Goal: Information Seeking & Learning: Find contact information

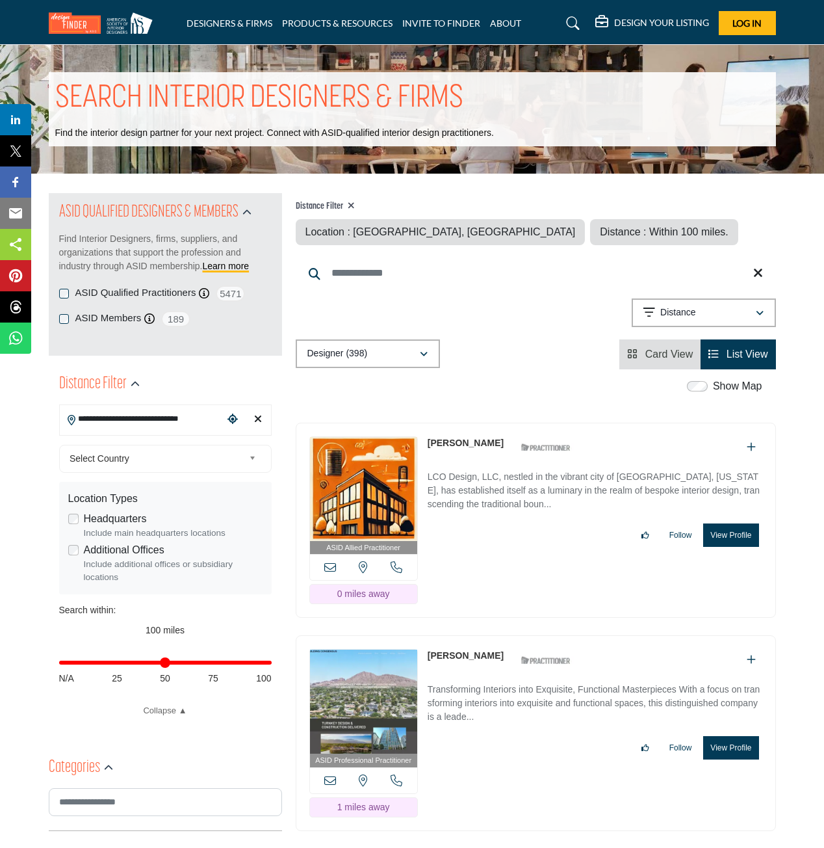
click at [157, 421] on input "**********" at bounding box center [142, 418] width 164 height 25
paste input "Search Location"
click at [157, 419] on input "**********" at bounding box center [142, 418] width 164 height 25
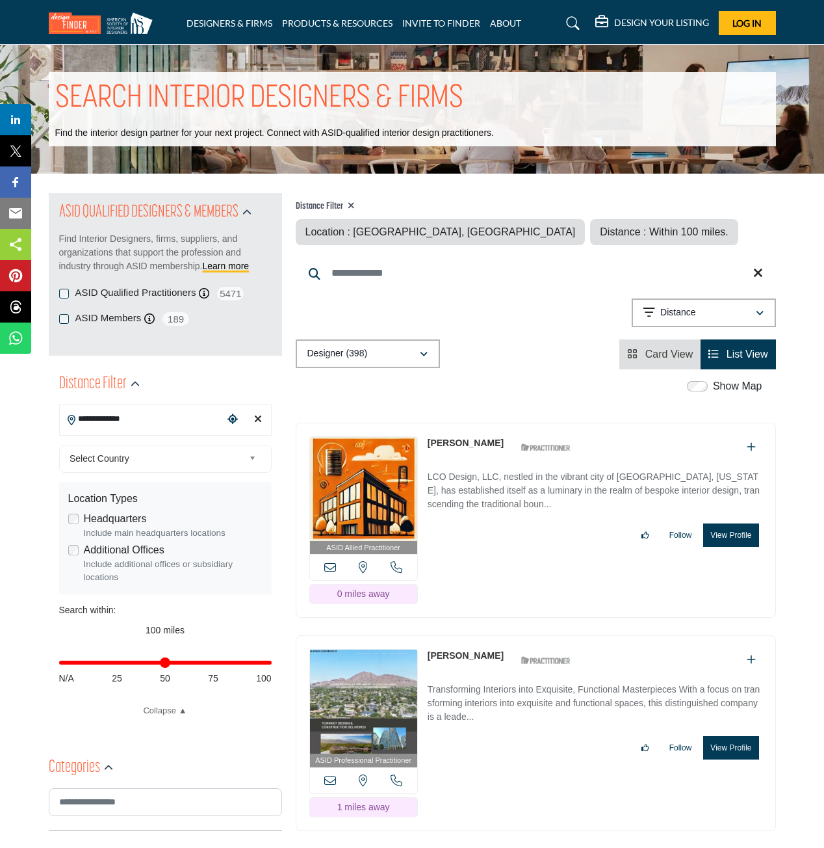
click at [157, 419] on input "**********" at bounding box center [142, 418] width 164 height 25
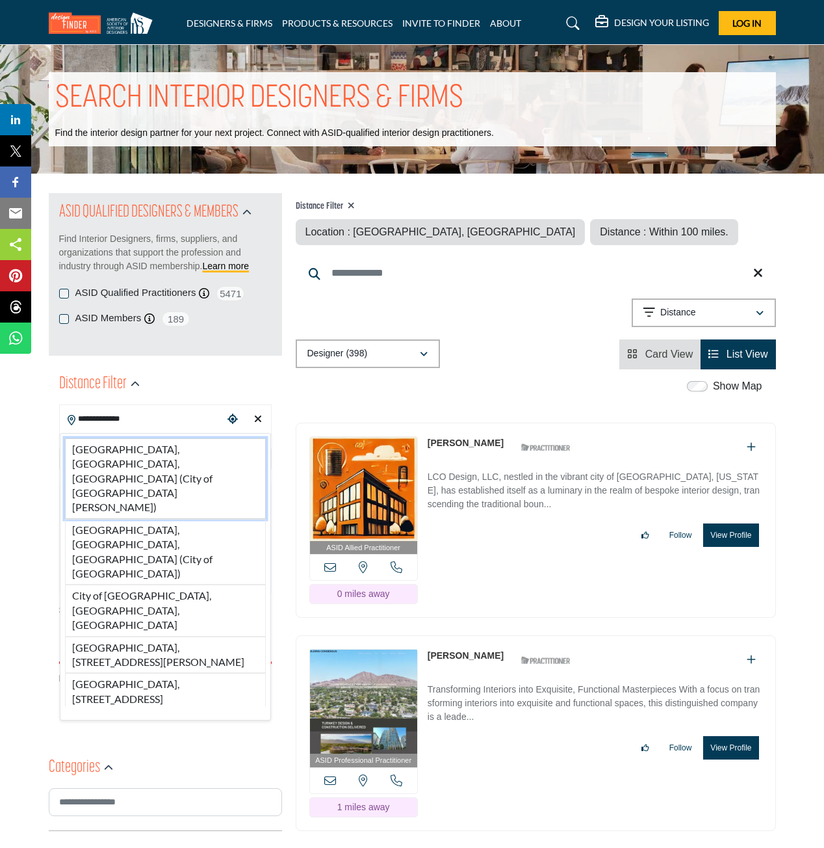
click at [144, 448] on li "[GEOGRAPHIC_DATA], [GEOGRAPHIC_DATA], [GEOGRAPHIC_DATA] (City of [GEOGRAPHIC_DA…" at bounding box center [165, 478] width 201 height 81
type input "**********"
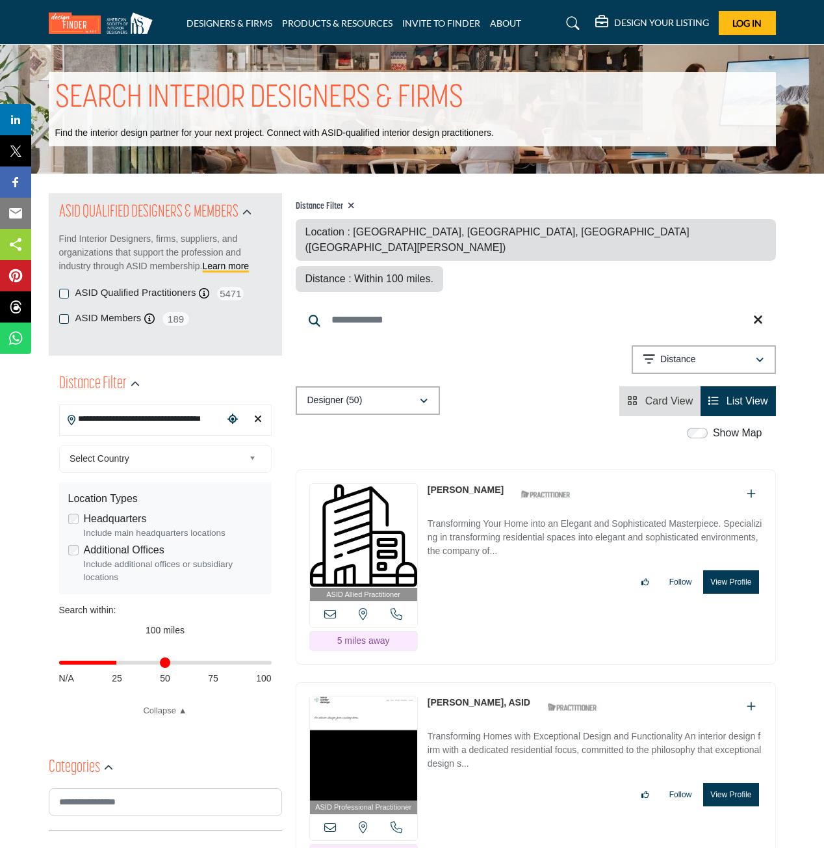
drag, startPoint x: 265, startPoint y: 664, endPoint x: 118, endPoint y: 662, distance: 146.9
type input "**"
click at [118, 662] on input "Distance in miles" at bounding box center [165, 662] width 213 height 3
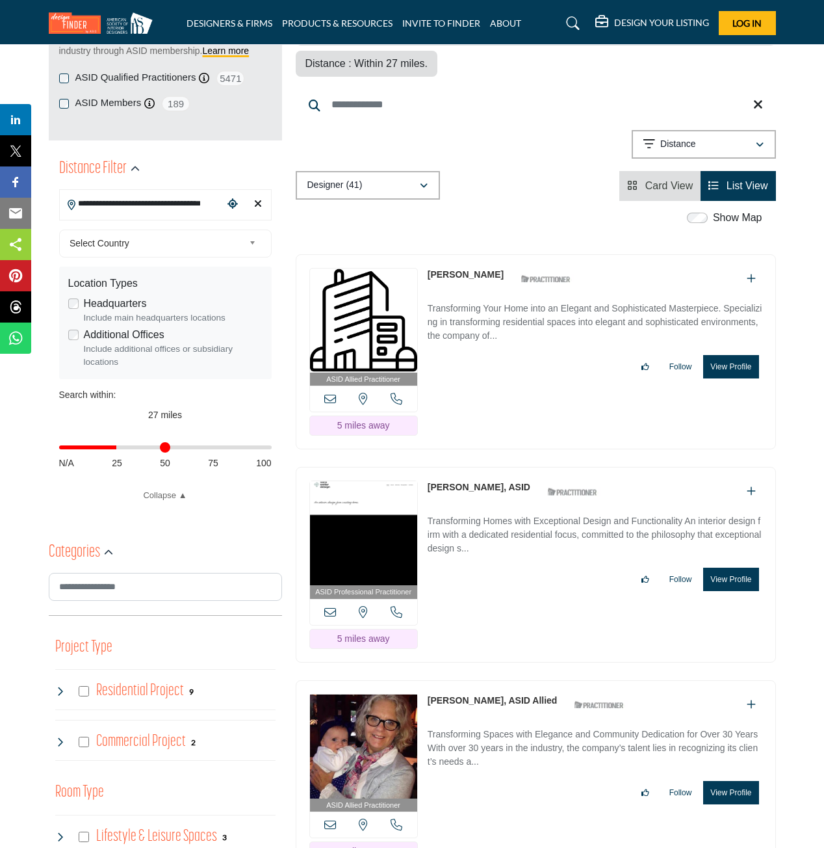
scroll to position [65, 0]
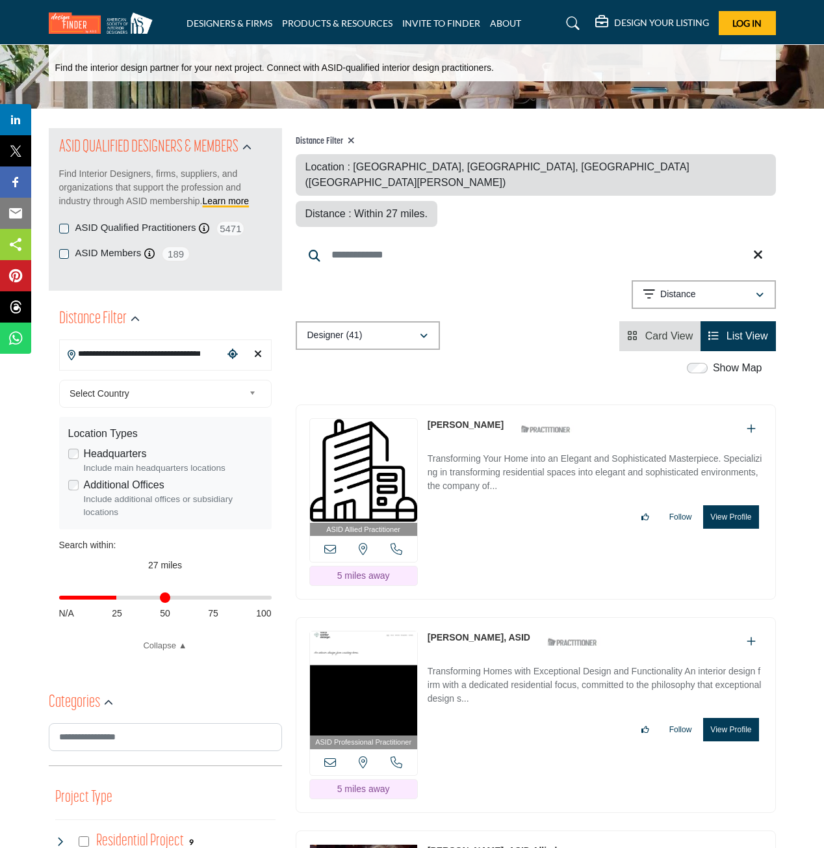
drag, startPoint x: 497, startPoint y: 380, endPoint x: 428, endPoint y: 381, distance: 69.6
click at [428, 404] on div "ASID Allied Practitioner ASID Allied Practitioners have successfully completed …" at bounding box center [536, 502] width 480 height 196
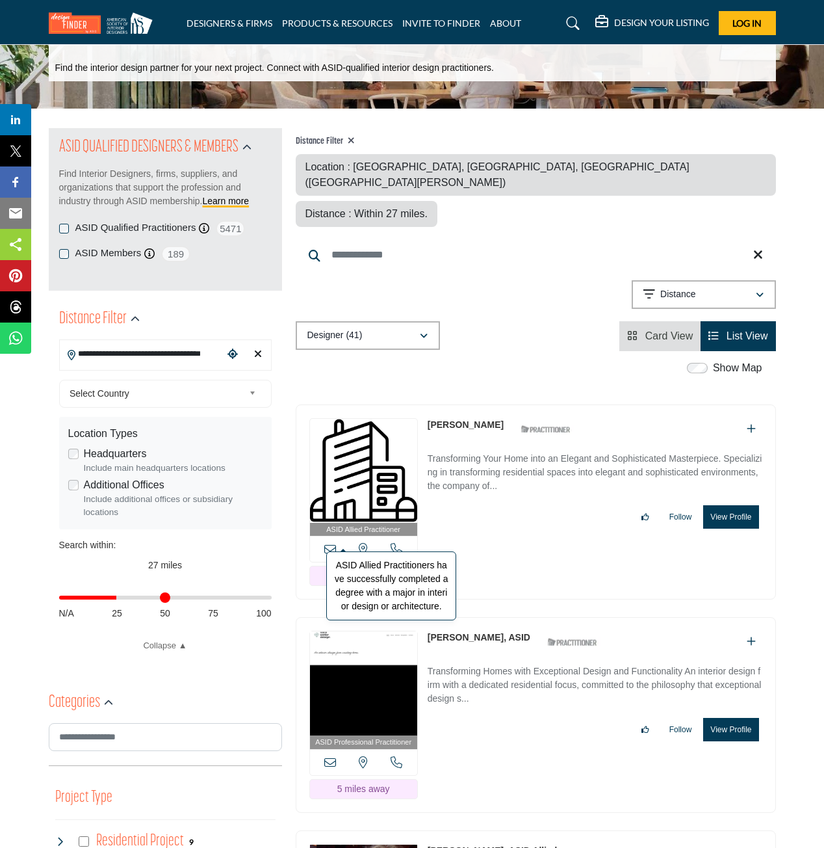
copy link "[PERSON_NAME]"
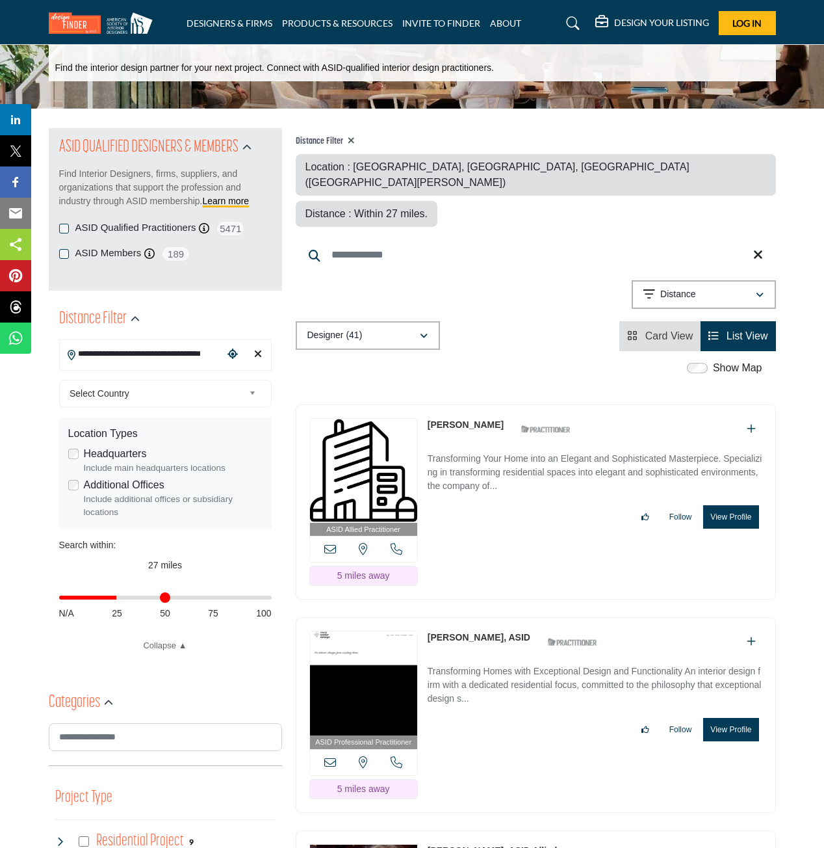
drag, startPoint x: 508, startPoint y: 590, endPoint x: 425, endPoint y: 595, distance: 83.3
click at [425, 617] on div "ASID Professional Practitioner ASID Professional Practitioners have successfull…" at bounding box center [536, 715] width 480 height 196
copy div "[PERSON_NAME], ASID"
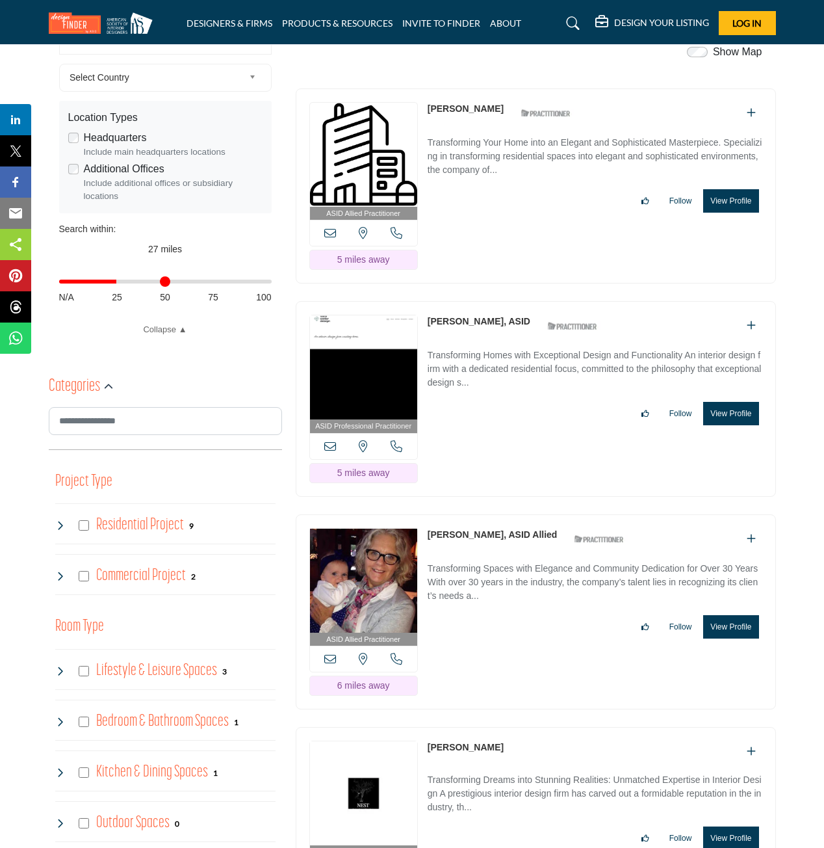
scroll to position [455, 0]
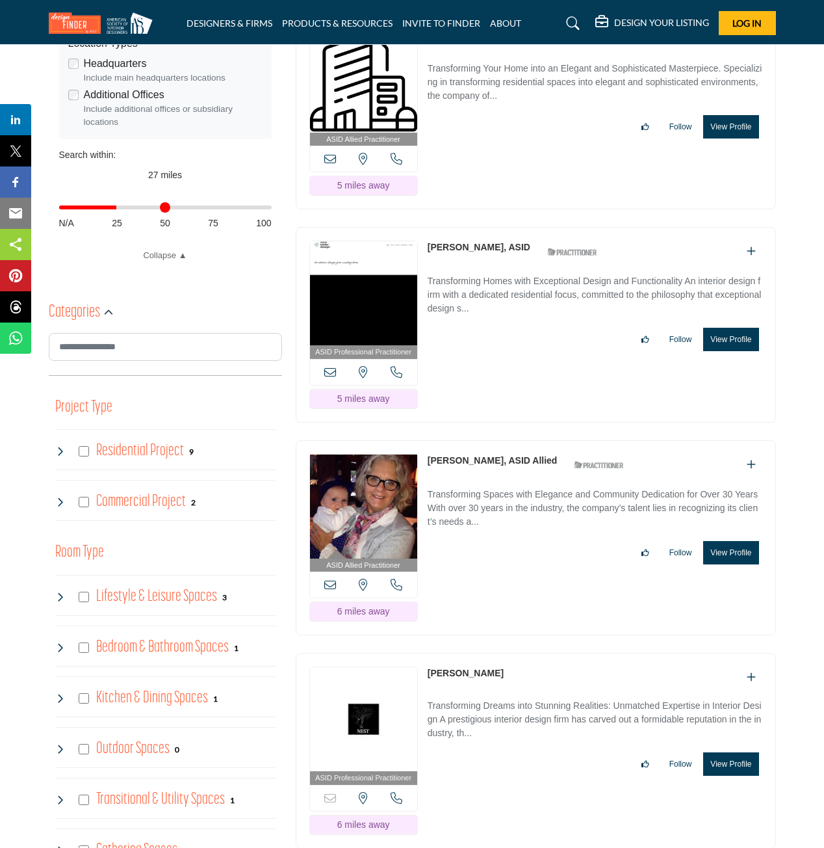
drag, startPoint x: 551, startPoint y: 413, endPoint x: 428, endPoint y: 413, distance: 122.8
click at [428, 454] on div "[PERSON_NAME], ASID Allied ASID Qualified Practitioner who validates work and e…" at bounding box center [530, 465] width 204 height 23
copy div "[PERSON_NAME], ASID Allied"
drag, startPoint x: 523, startPoint y: 628, endPoint x: 428, endPoint y: 625, distance: 95.6
click at [428, 653] on div "ASID Professional Practitioner ASID Professional Practitioners have successfull…" at bounding box center [536, 751] width 480 height 196
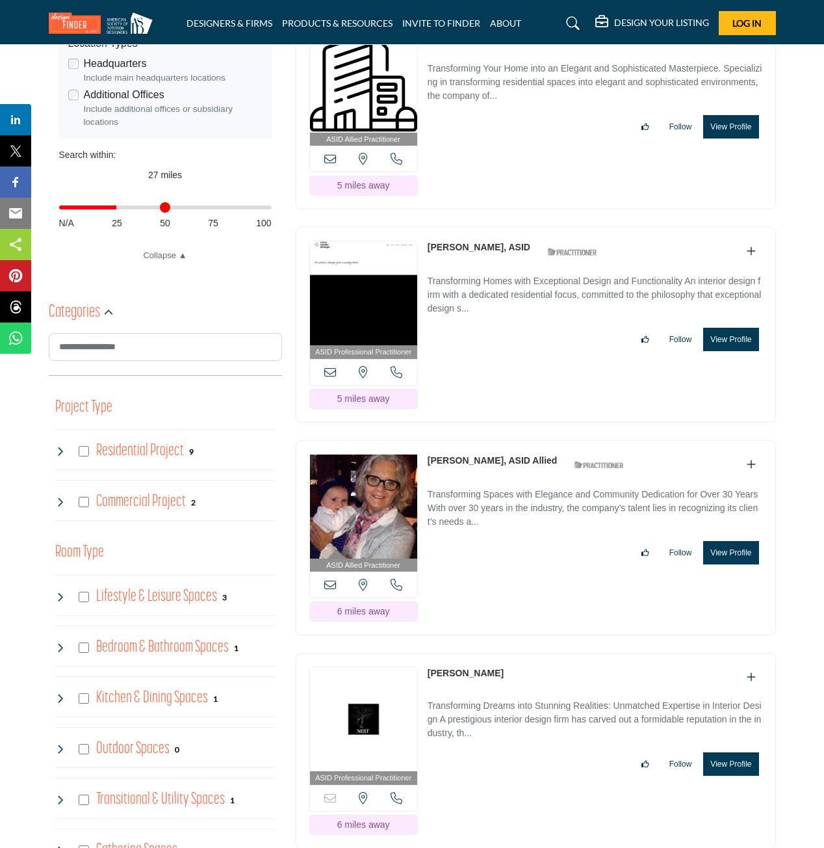
copy link "[PERSON_NAME]"
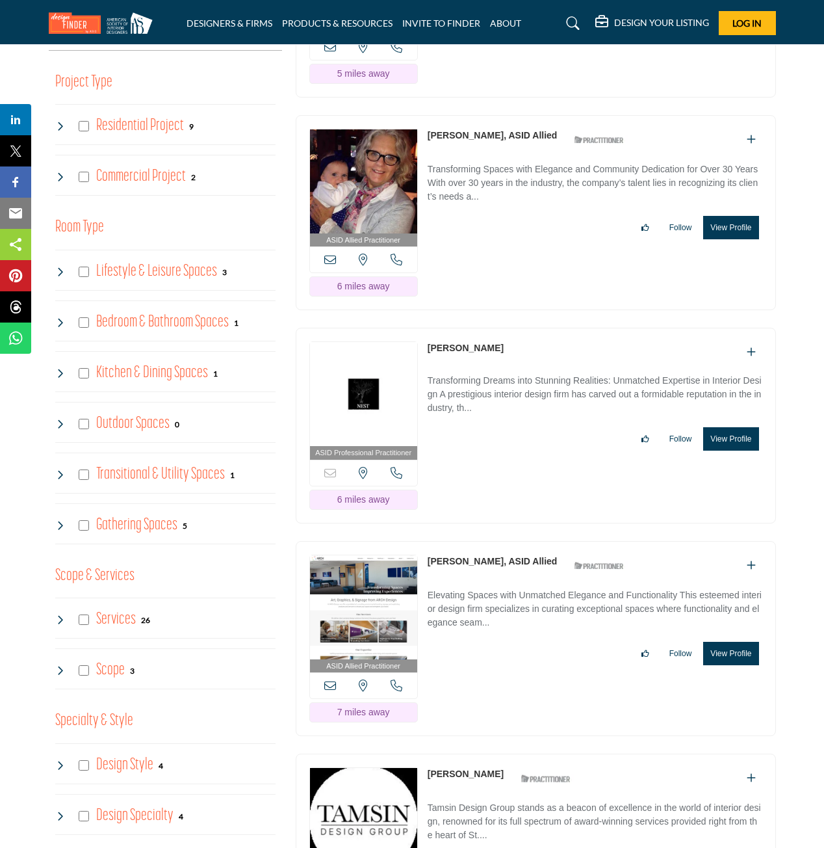
scroll to position [845, 0]
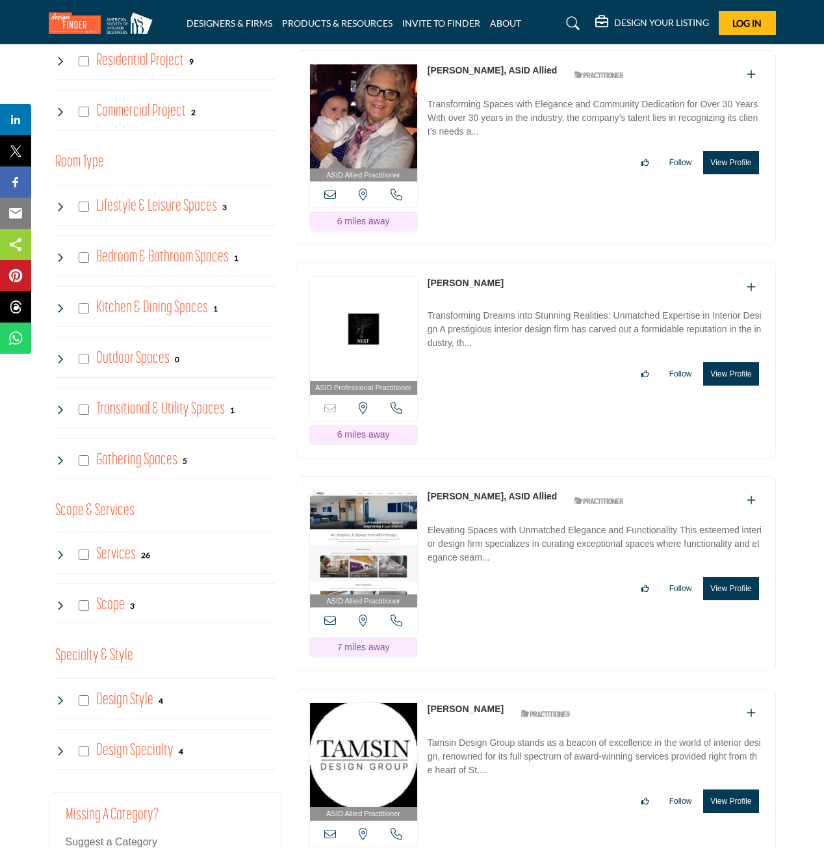
drag, startPoint x: 560, startPoint y: 452, endPoint x: 430, endPoint y: 450, distance: 130.0
click at [430, 489] on div "[PERSON_NAME], ASID Allied ASID Qualified Practitioner who validates work and e…" at bounding box center [530, 500] width 204 height 23
copy link "[PERSON_NAME], ASID Allied"
drag, startPoint x: 505, startPoint y: 660, endPoint x: 427, endPoint y: 662, distance: 78.0
click at [427, 688] on div "ASID Allied Practitioner ASID Allied Practitioners have successfully completed …" at bounding box center [536, 786] width 480 height 196
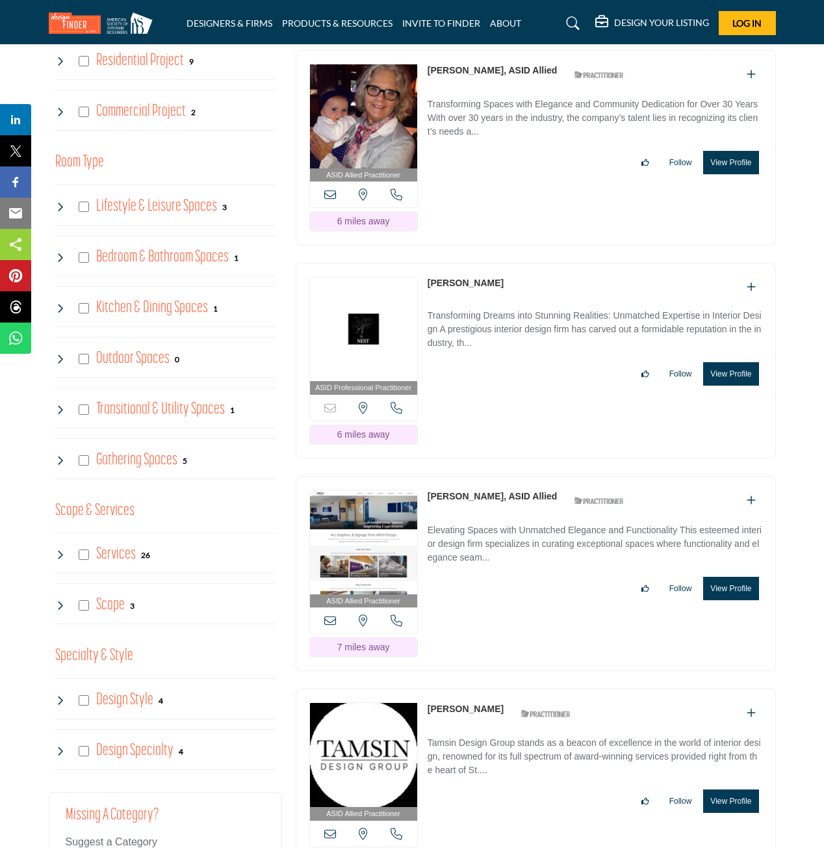
copy div "[PERSON_NAME]"
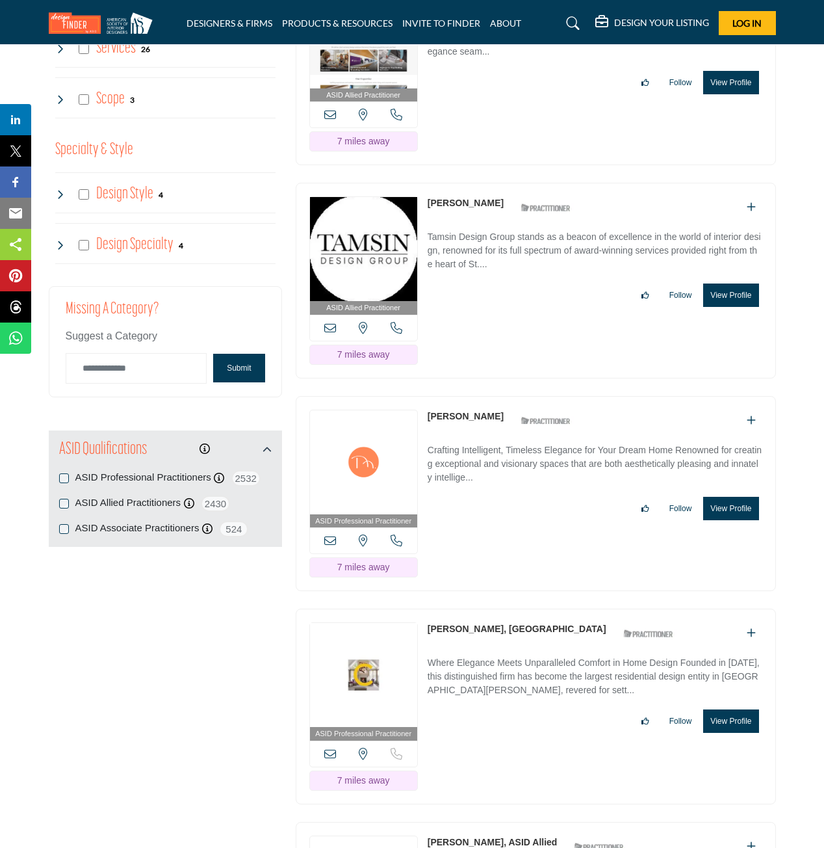
scroll to position [1365, 0]
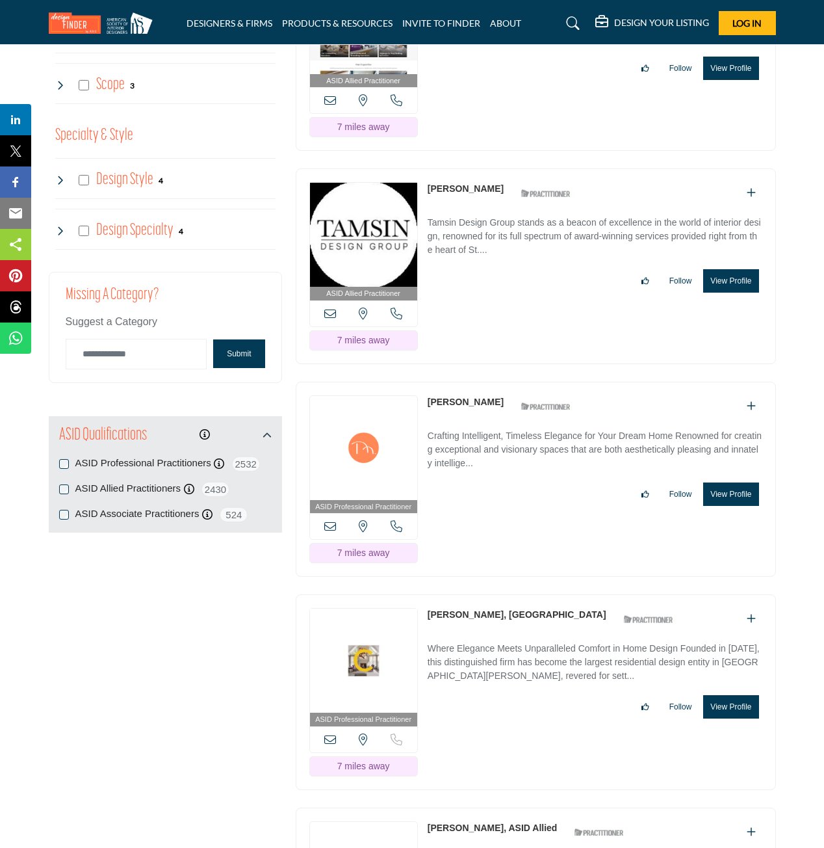
drag, startPoint x: 493, startPoint y: 354, endPoint x: 428, endPoint y: 359, distance: 64.6
click at [428, 395] on div "[PERSON_NAME] ASID Qualified Practitioner who validates work and experience to …" at bounding box center [503, 406] width 150 height 23
copy div "[PERSON_NAME]"
drag, startPoint x: 515, startPoint y: 565, endPoint x: 428, endPoint y: 568, distance: 87.8
click at [428, 594] on div "ASID Professional Practitioner ASID Professional Practitioners have successfull…" at bounding box center [536, 692] width 480 height 196
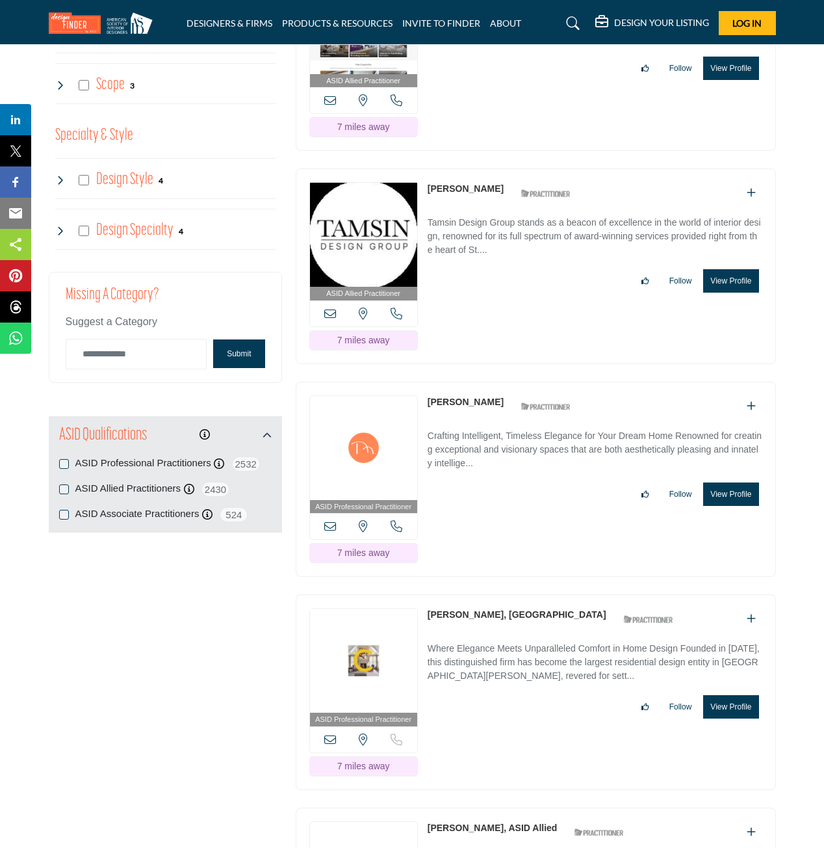
copy div "[PERSON_NAME], [GEOGRAPHIC_DATA]"
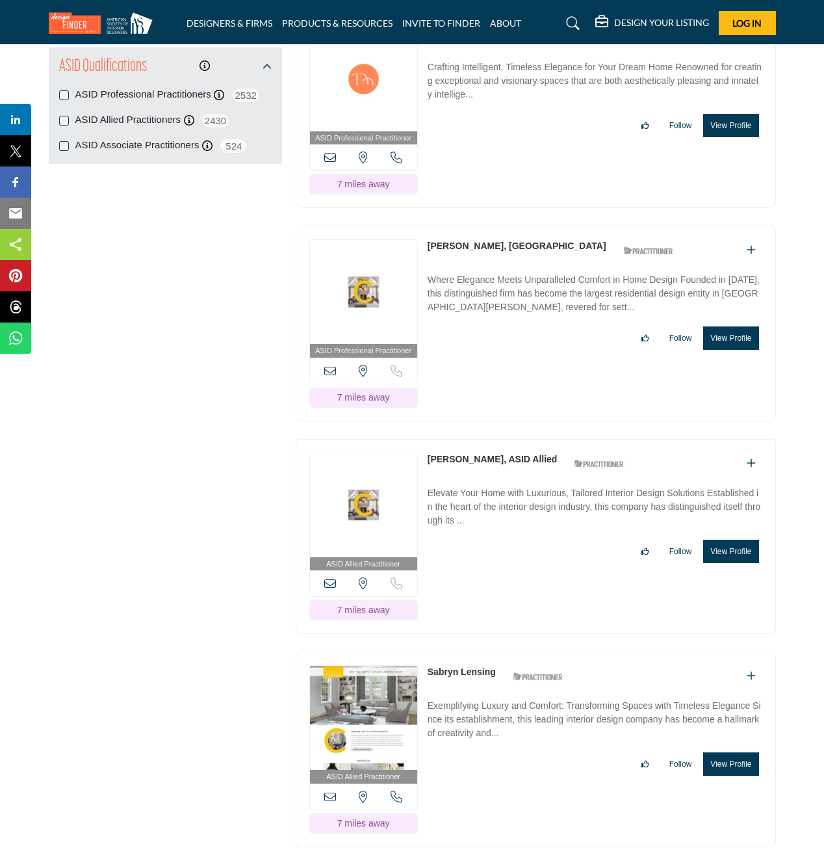
scroll to position [1820, 0]
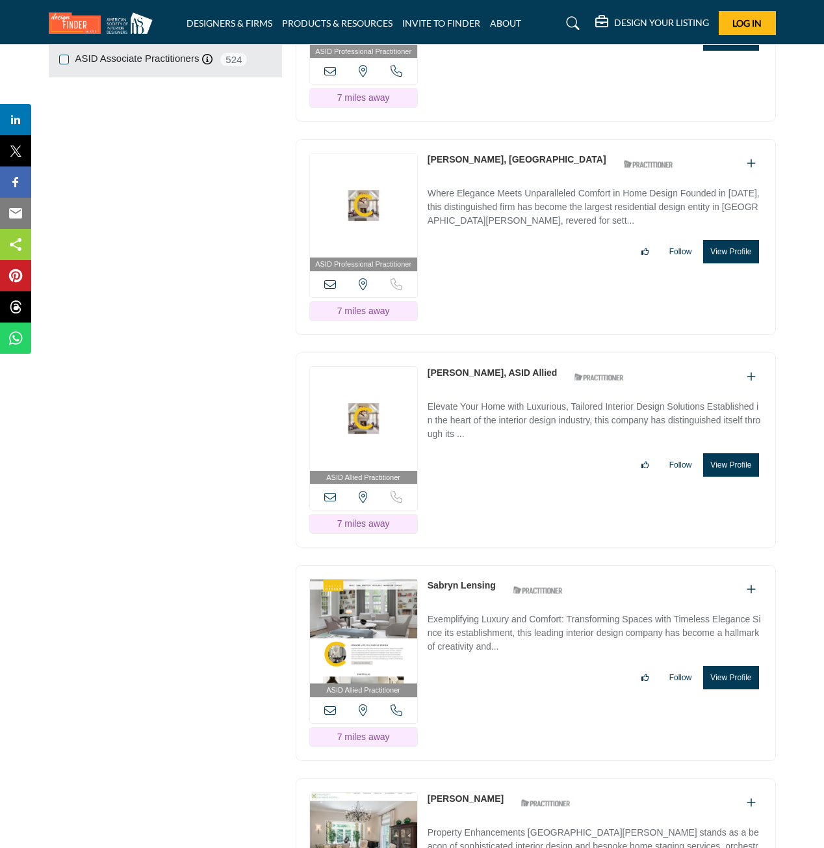
drag, startPoint x: 502, startPoint y: 538, endPoint x: 430, endPoint y: 543, distance: 72.3
click at [430, 578] on div "Sabryn Lensing ASID Qualified Practitioner who validates work and experience to…" at bounding box center [499, 589] width 142 height 23
copy div "Sabryn Lensing"
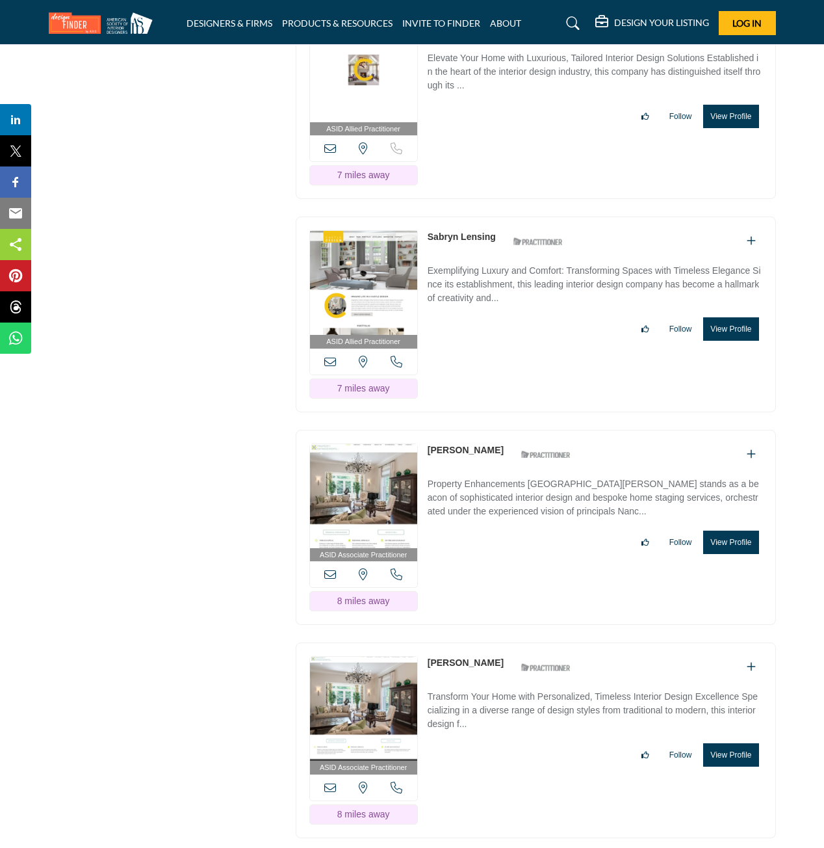
scroll to position [2210, 0]
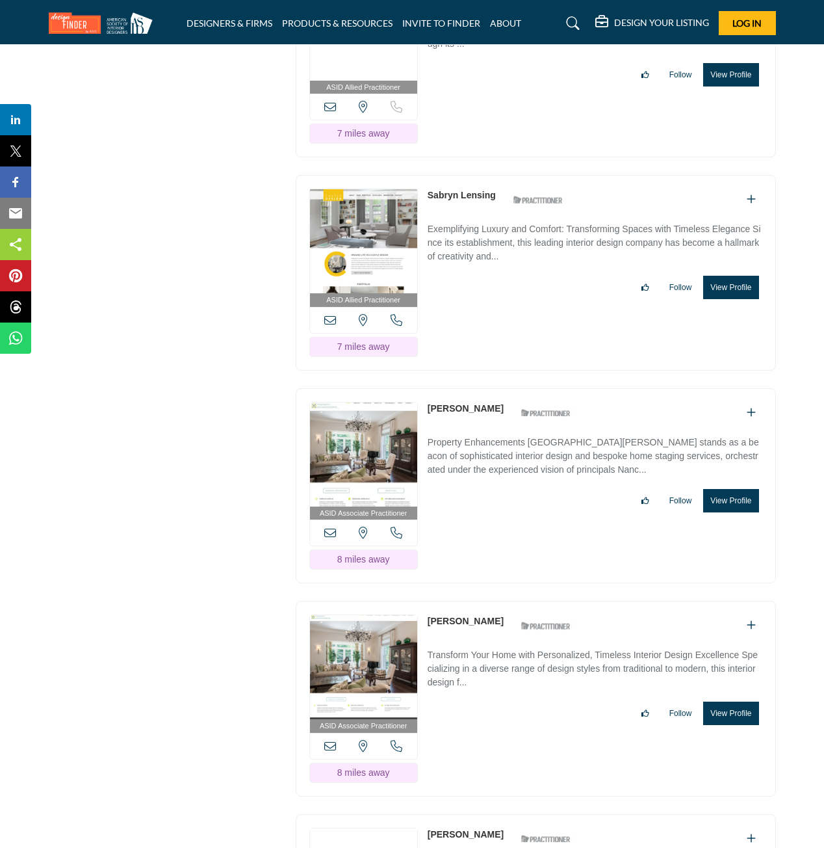
drag, startPoint x: 494, startPoint y: 360, endPoint x: 430, endPoint y: 359, distance: 64.4
click at [430, 402] on div "[PERSON_NAME] ASID Qualified Practitioner who validates work and experience to …" at bounding box center [503, 413] width 150 height 23
copy link "[PERSON_NAME]"
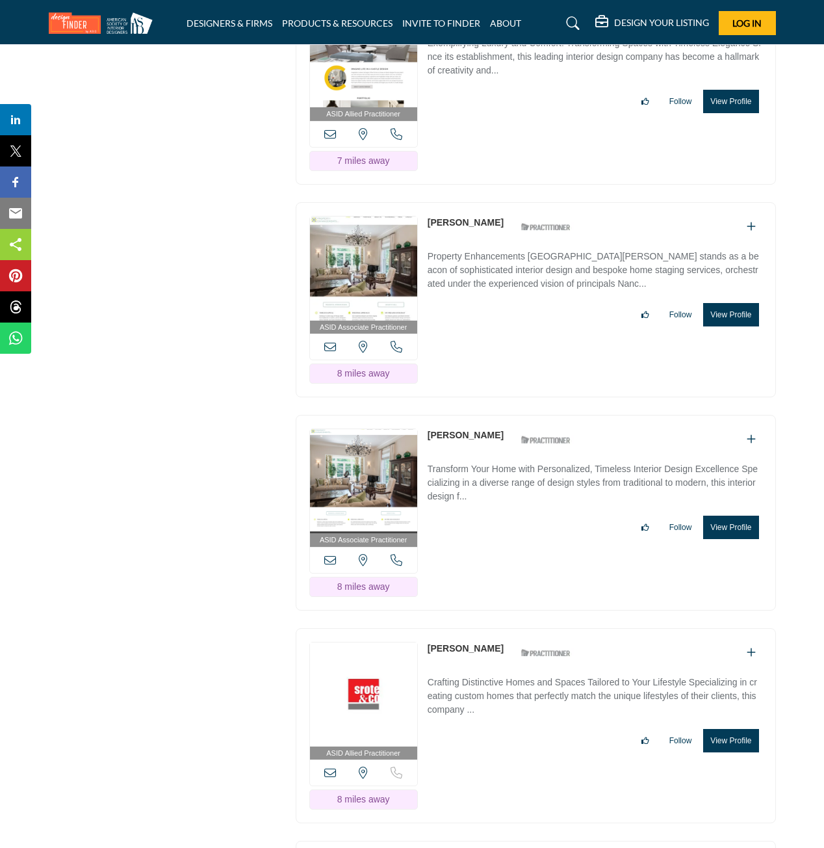
scroll to position [2470, 0]
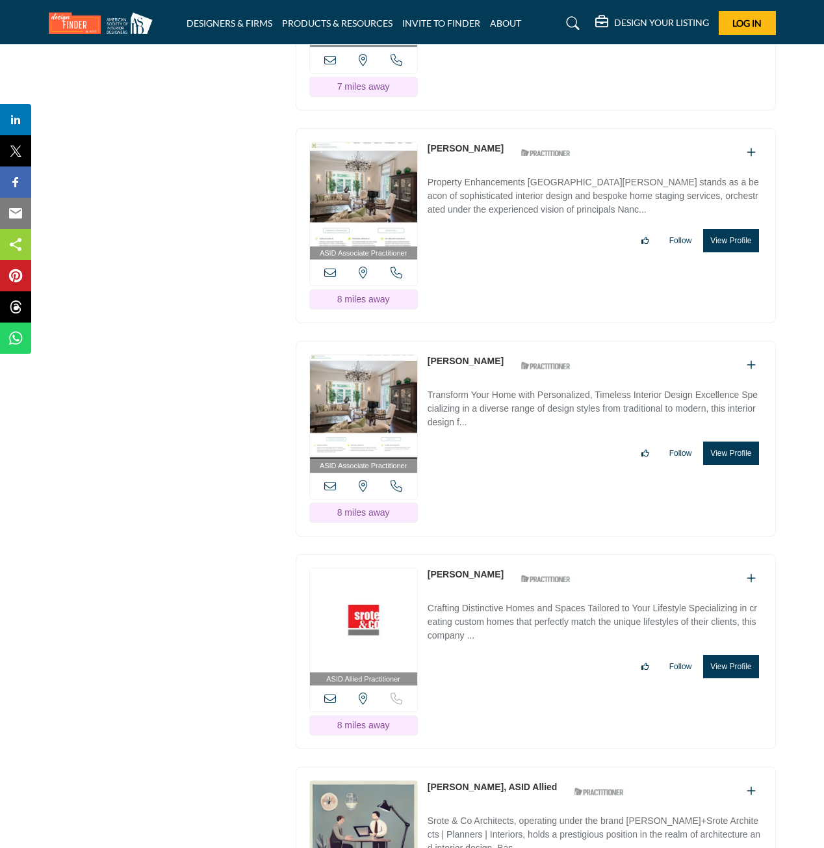
drag, startPoint x: 498, startPoint y: 523, endPoint x: 425, endPoint y: 525, distance: 72.8
click at [425, 554] on div "ASID Allied Practitioner ASID Allied Practitioners have successfully completed …" at bounding box center [536, 652] width 480 height 196
drag, startPoint x: 512, startPoint y: 311, endPoint x: 428, endPoint y: 309, distance: 83.9
click at [428, 341] on div "ASID Associate Practitioner ASID Associate Practitioners have a degree in any m…" at bounding box center [536, 439] width 480 height 196
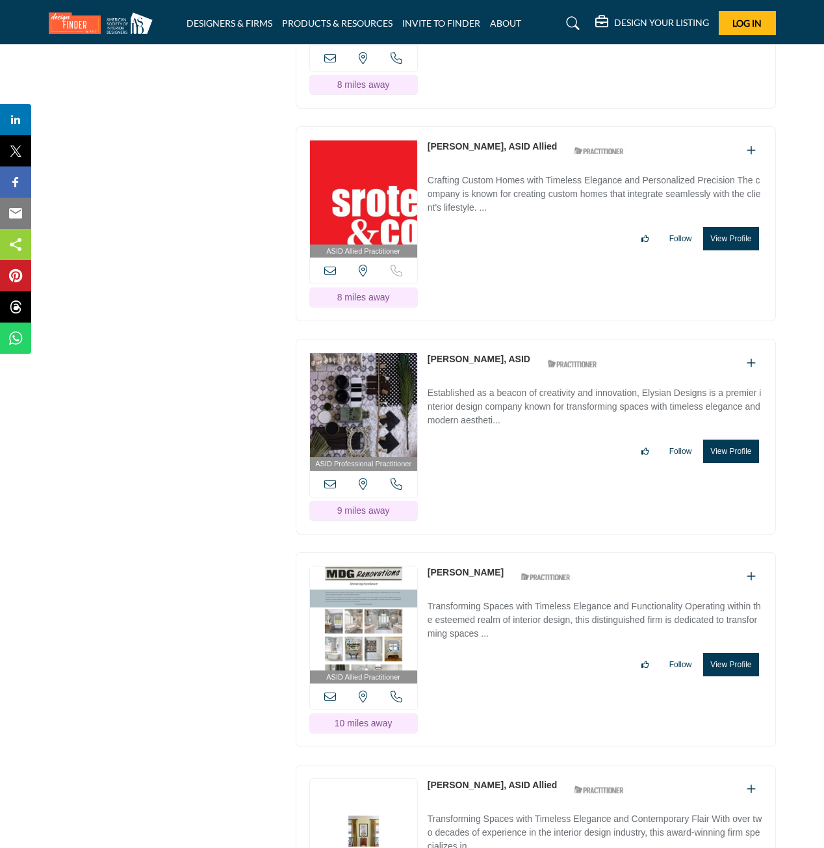
scroll to position [3510, 0]
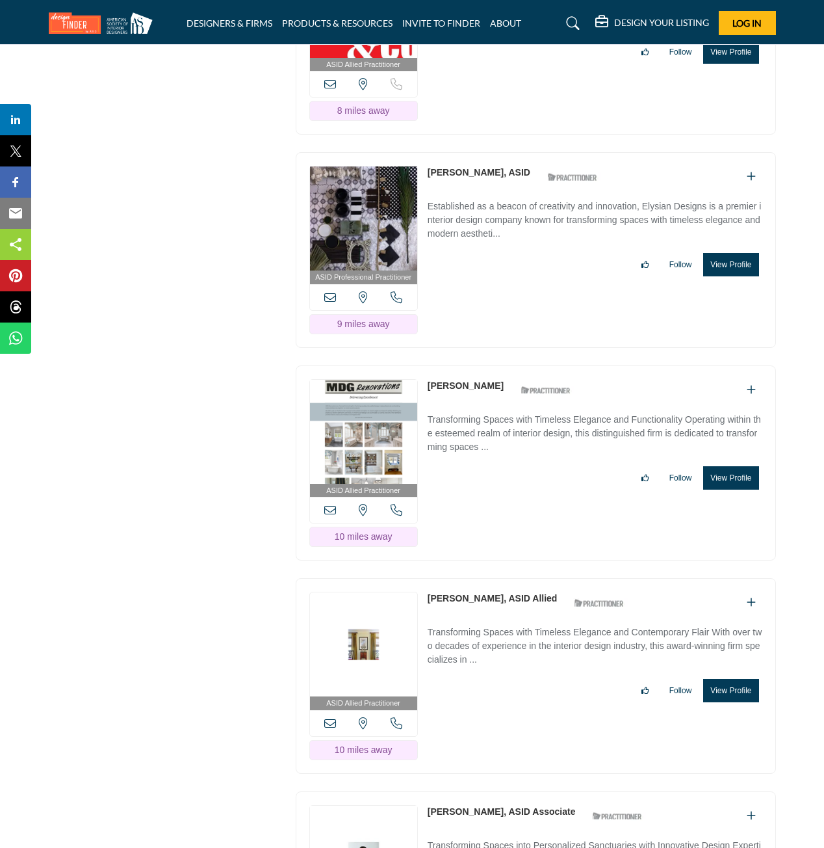
drag, startPoint x: 491, startPoint y: 337, endPoint x: 430, endPoint y: 343, distance: 61.4
click at [430, 379] on div "[PERSON_NAME] ASID Qualified Practitioner who validates work and experience to …" at bounding box center [503, 390] width 150 height 23
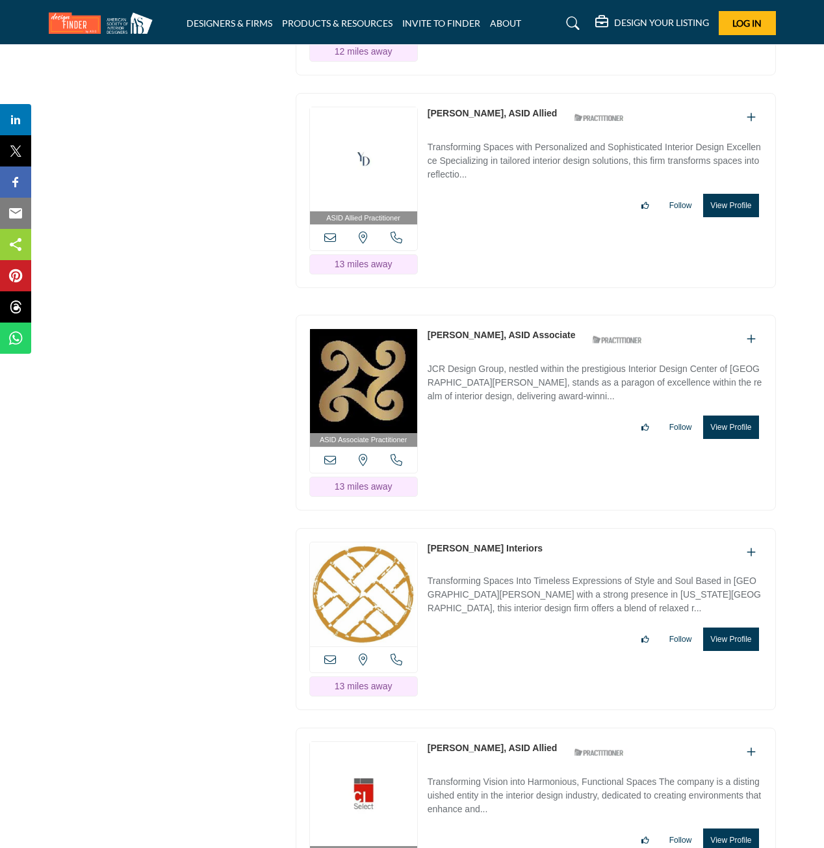
scroll to position [4810, 0]
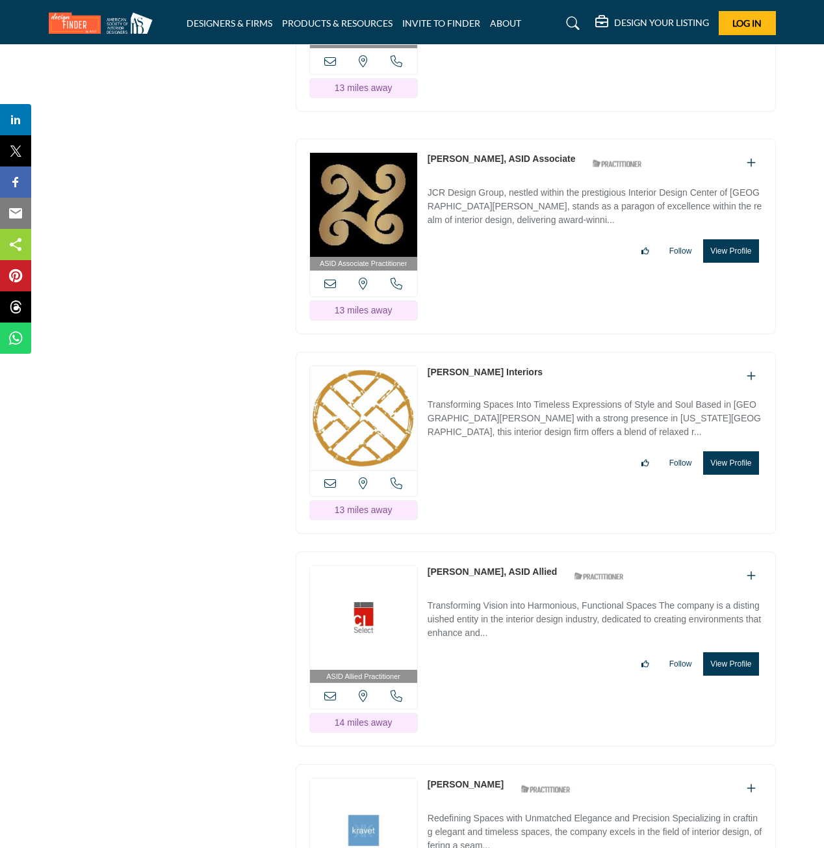
drag, startPoint x: 531, startPoint y: 318, endPoint x: 429, endPoint y: 320, distance: 102.1
click at [429, 365] on div "[PERSON_NAME] Interiors" at bounding box center [595, 375] width 335 height 21
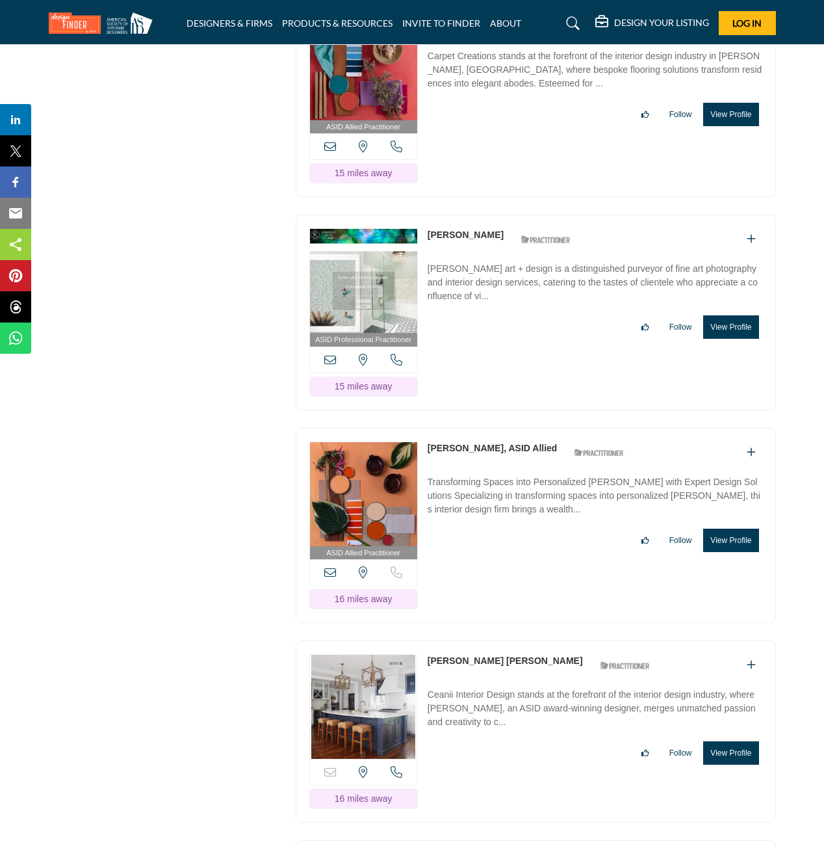
scroll to position [5850, 0]
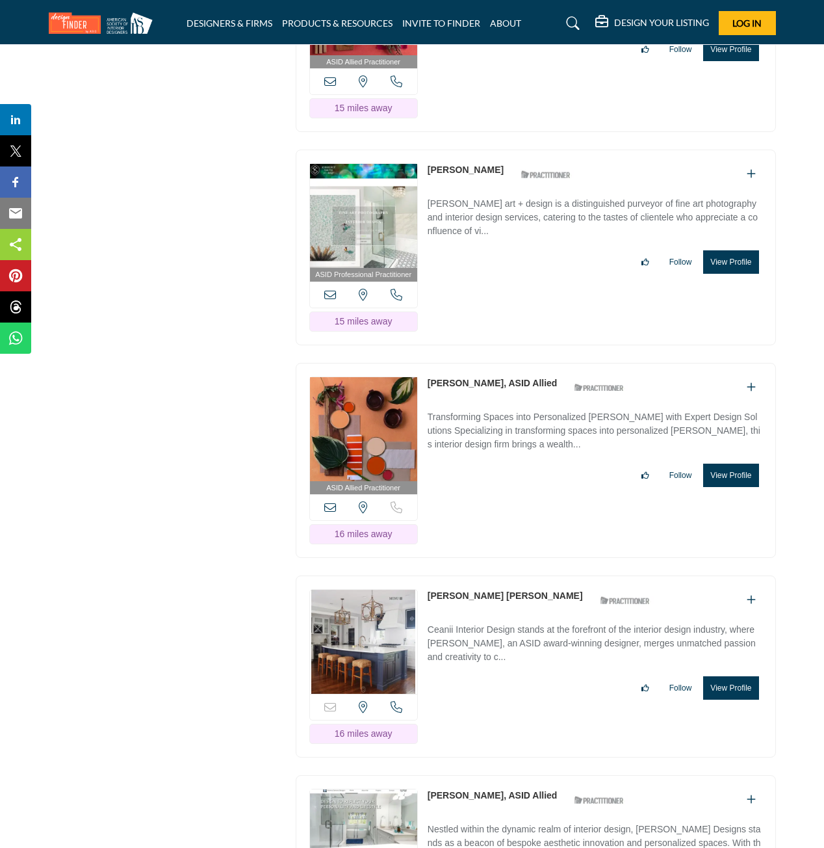
drag, startPoint x: 528, startPoint y: 539, endPoint x: 430, endPoint y: 541, distance: 97.5
click at [430, 589] on div "[PERSON_NAME] [PERSON_NAME] ASID Qualified Practitioner who validates work and …" at bounding box center [542, 600] width 229 height 23
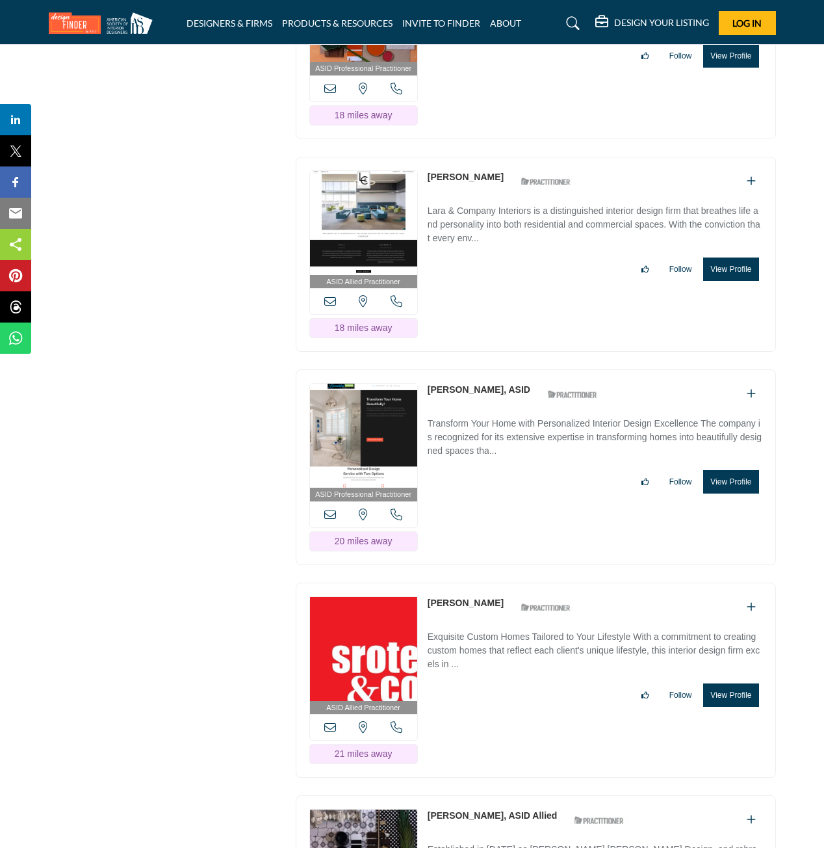
scroll to position [7670, 0]
